Goal: Book appointment/travel/reservation

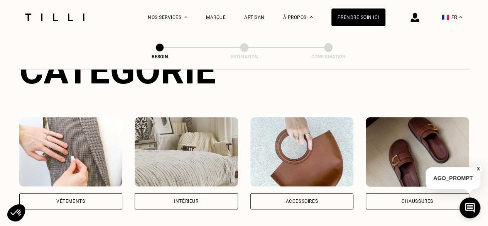
scroll to position [116, 0]
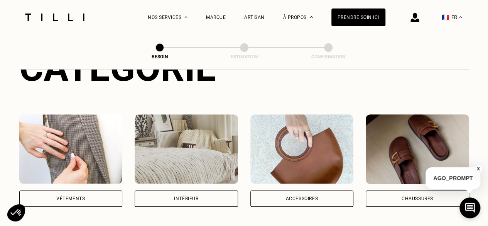
click at [87, 190] on div "Vêtements" at bounding box center [70, 198] width 103 height 16
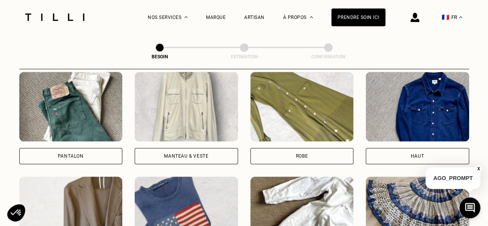
scroll to position [368, 0]
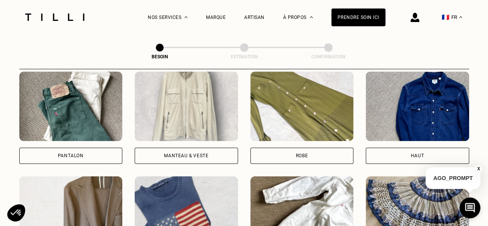
click at [91, 147] on div "Pantalon" at bounding box center [70, 155] width 103 height 16
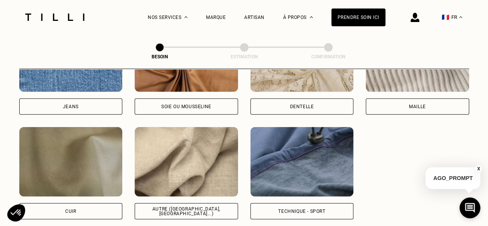
scroll to position [903, 0]
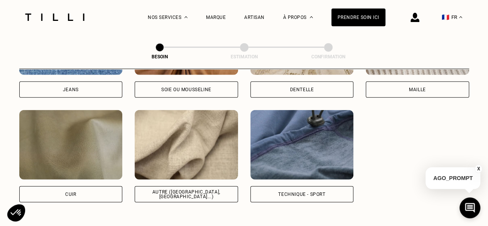
click at [196, 145] on img at bounding box center [186, 144] width 103 height 69
select select "FR"
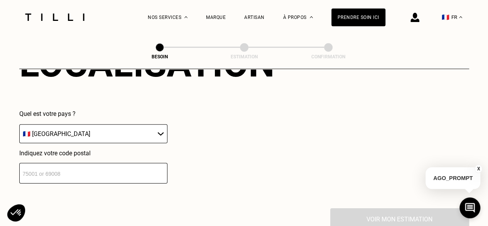
scroll to position [1113, 0]
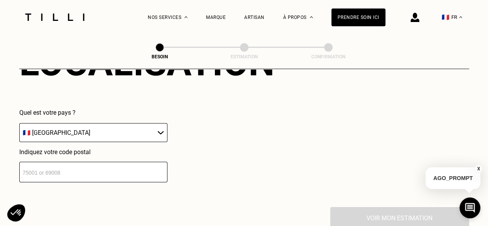
click at [146, 125] on select "🇩🇪 [GEOGRAPHIC_DATA] 🇦🇹 [GEOGRAPHIC_DATA] 🇧🇪 [GEOGRAPHIC_DATA] 🇧🇬 Bulgarie 🇨🇾 C…" at bounding box center [93, 132] width 148 height 19
click at [150, 167] on input "number" at bounding box center [93, 172] width 148 height 20
click at [62, 171] on input "number" at bounding box center [93, 172] width 148 height 20
type input "4"
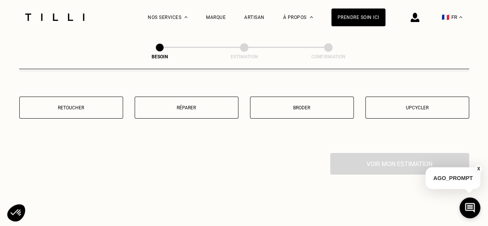
scroll to position [1382, 0]
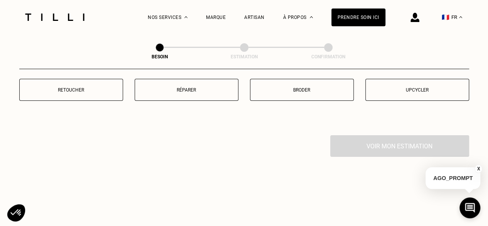
type input "59000"
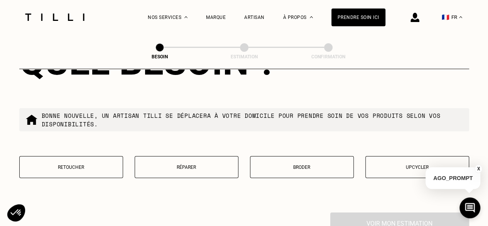
click at [185, 164] on p "Réparer" at bounding box center [186, 166] width 95 height 5
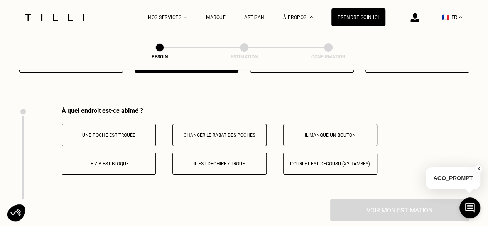
scroll to position [1426, 0]
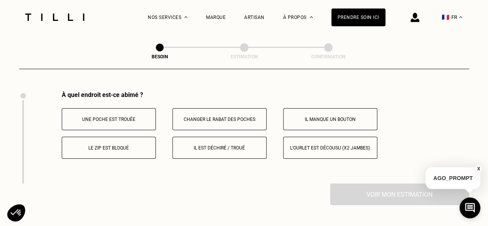
click at [135, 145] on p "Le zip est bloqué" at bounding box center [109, 147] width 86 height 5
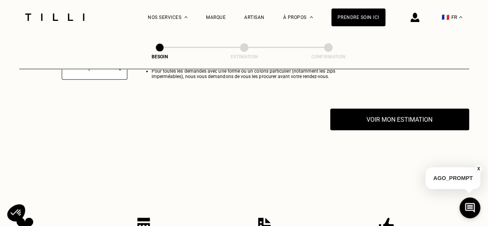
scroll to position [1556, 0]
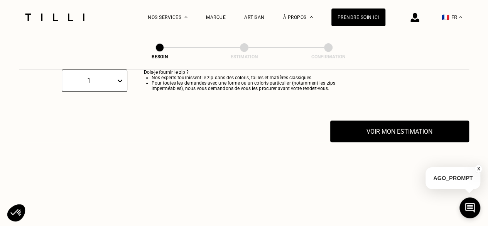
click at [376, 95] on div "Combien y a-t-il de zips ? 1 Dois-je fournir le zip ? Nos experts fournissent l…" at bounding box center [244, 86] width 450 height 68
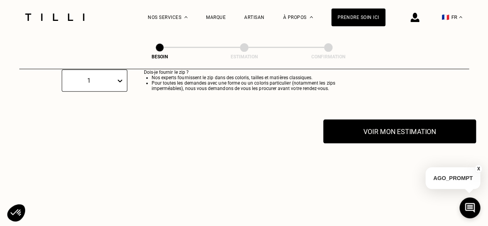
click at [374, 120] on button "Voir mon estimation" at bounding box center [399, 131] width 153 height 24
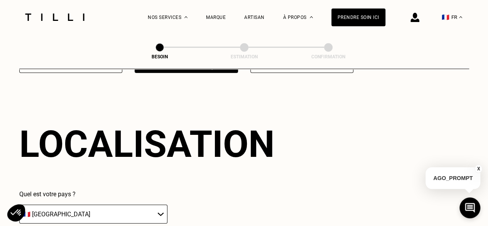
scroll to position [978, 0]
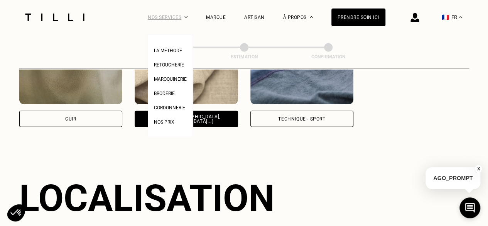
click at [187, 18] on div "Nos services" at bounding box center [168, 17] width 40 height 34
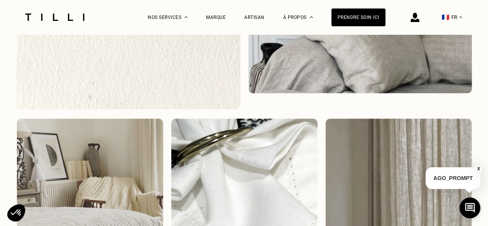
scroll to position [1372, 0]
